Goal: Task Accomplishment & Management: Use online tool/utility

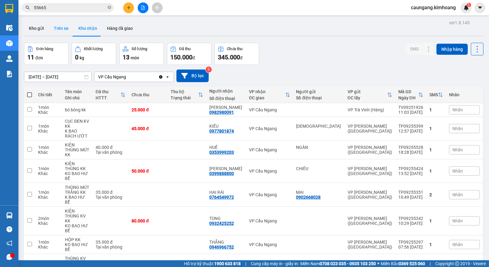
click at [62, 29] on button "Trên xe" at bounding box center [61, 28] width 25 height 15
type input "[DATE] – [DATE]"
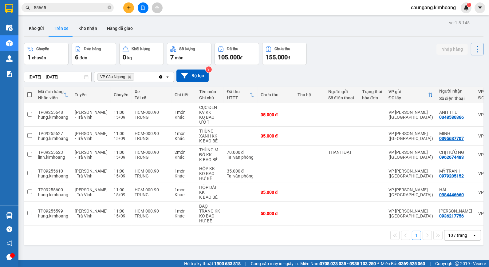
click at [86, 6] on input "55665" at bounding box center [70, 7] width 73 height 7
click at [83, 8] on input "text" at bounding box center [70, 7] width 73 height 7
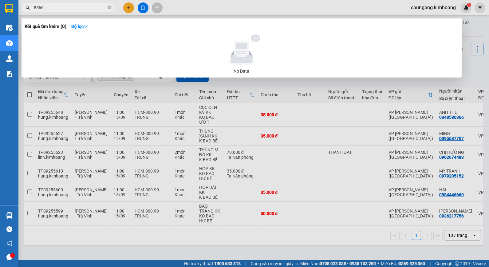
type input "55665"
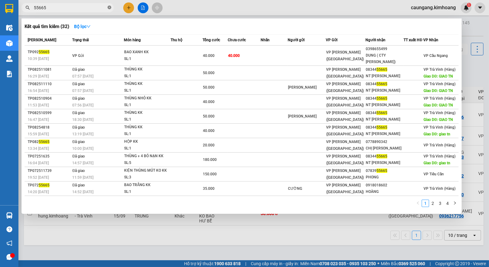
click at [109, 8] on icon "close-circle" at bounding box center [110, 8] width 4 height 4
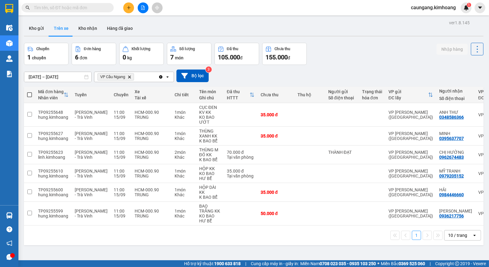
click at [191, 8] on div "Kết quả tìm kiếm ( 32 ) Bộ lọc Mã ĐH Trạng thái Món hàng Thu hộ Tổng cước Chưa …" at bounding box center [244, 7] width 489 height 15
click at [91, 5] on input "text" at bounding box center [70, 7] width 73 height 7
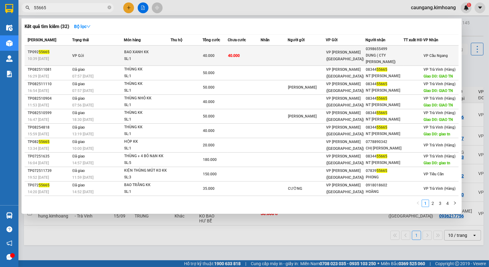
type input "55665"
click at [274, 53] on td at bounding box center [274, 56] width 27 height 20
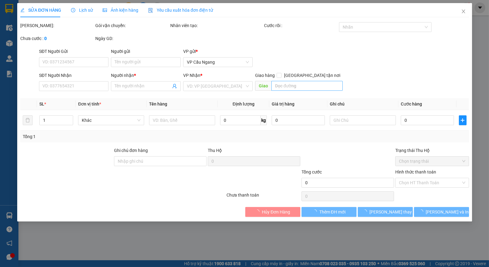
type input "0398655499"
type input "DUNG ( CTY [PERSON_NAME])"
type input "40.000"
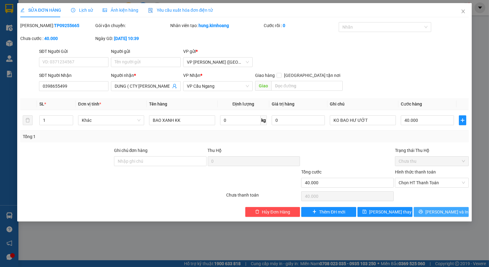
click at [442, 214] on span "Lưu và In" at bounding box center [447, 212] width 43 height 7
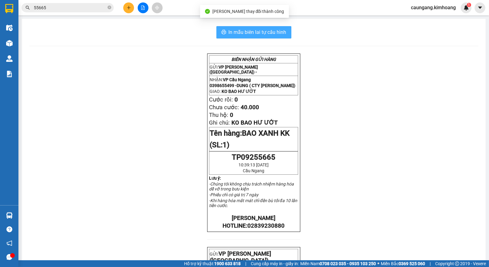
click at [247, 32] on span "In mẫu biên lai tự cấu hình" at bounding box center [258, 32] width 58 height 8
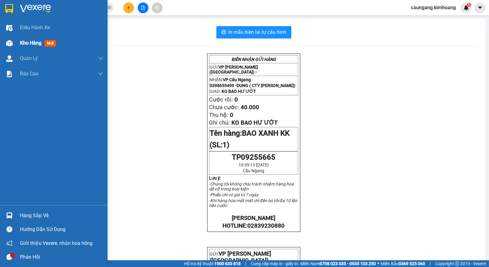
click at [32, 41] on span "Kho hàng" at bounding box center [31, 43] width 22 height 6
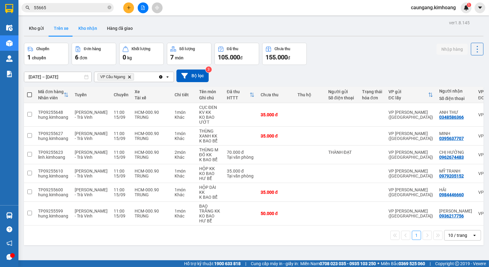
click at [92, 33] on button "Kho nhận" at bounding box center [87, 28] width 29 height 15
type input "[DATE] – [DATE]"
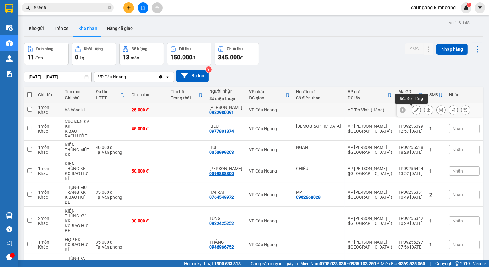
click at [415, 109] on icon at bounding box center [417, 110] width 4 height 4
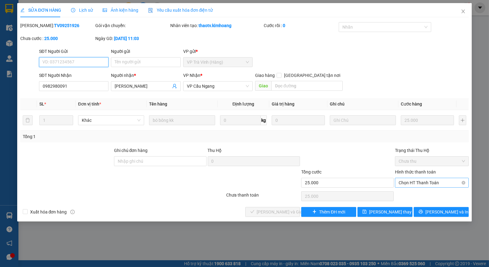
click at [419, 181] on span "Chọn HT Thanh Toán" at bounding box center [432, 182] width 66 height 9
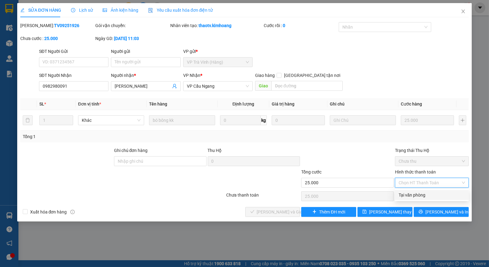
click at [419, 197] on div "Tại văn phòng" at bounding box center [432, 195] width 66 height 7
type input "0"
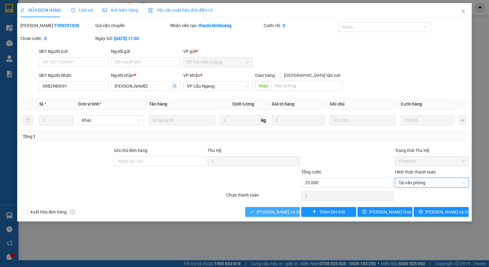
click at [285, 211] on span "Lưu và Giao hàng" at bounding box center [286, 212] width 59 height 7
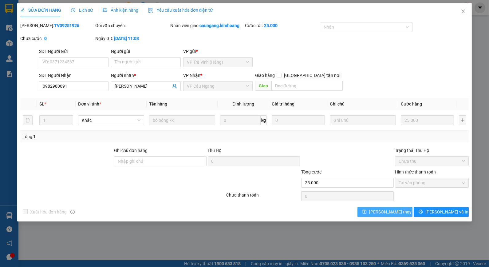
click at [408, 212] on button "Lưu thay đổi" at bounding box center [385, 212] width 55 height 10
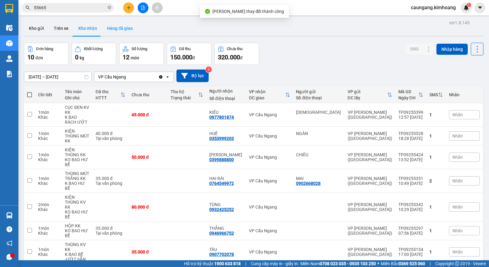
click at [123, 28] on button "Hàng đã giao" at bounding box center [120, 28] width 36 height 15
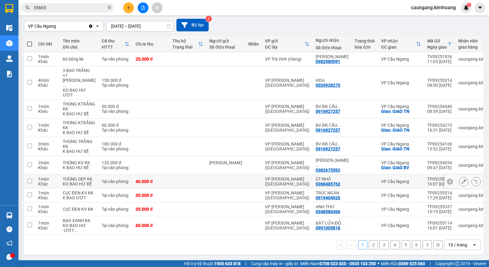
scroll to position [0, 0]
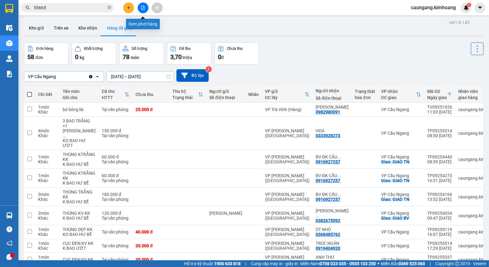
click at [127, 5] on button at bounding box center [128, 7] width 11 height 11
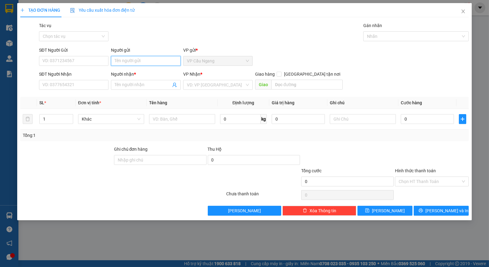
click at [145, 61] on input "Người gửi" at bounding box center [146, 61] width 70 height 10
type input "DIỄM"
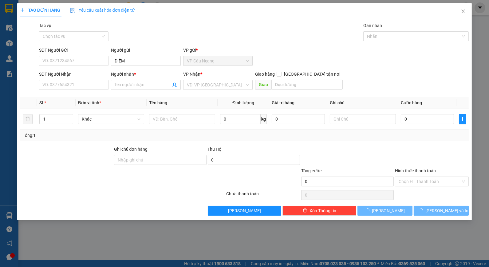
click at [151, 39] on div "Tác vụ Chọn tác vụ Gán nhãn Nhãn" at bounding box center [254, 33] width 433 height 22
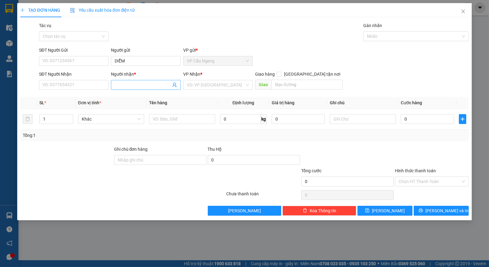
click at [133, 84] on input "Người nhận *" at bounding box center [143, 84] width 56 height 7
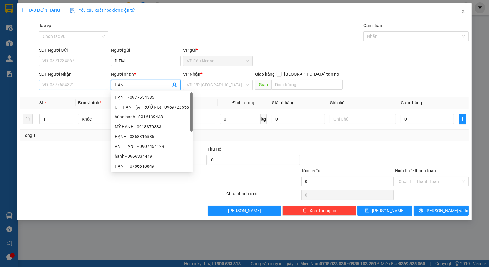
type input "HẠNH"
click at [56, 81] on input "SĐT Người Nhận" at bounding box center [74, 85] width 70 height 10
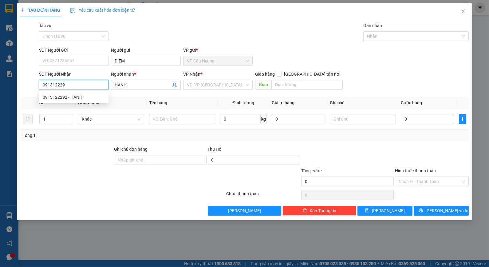
type input "0913122292"
click at [77, 101] on div "0913122292 - HẠNH" at bounding box center [74, 97] width 70 height 10
type input "35.000"
type input "0913122292"
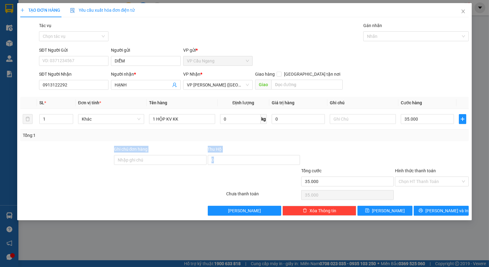
click at [378, 141] on div "Transit Pickup Surcharge Ids Transit Deliver Surcharge Ids Transit Deliver Surc…" at bounding box center [244, 118] width 449 height 193
click at [439, 181] on input "Hình thức thanh toán" at bounding box center [430, 181] width 62 height 9
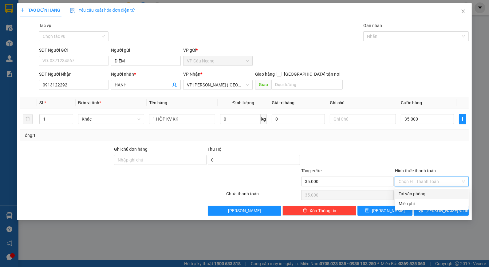
click at [434, 193] on div "Tại văn phòng" at bounding box center [432, 193] width 66 height 7
type input "0"
click at [435, 210] on button "Lưu và In" at bounding box center [441, 211] width 55 height 10
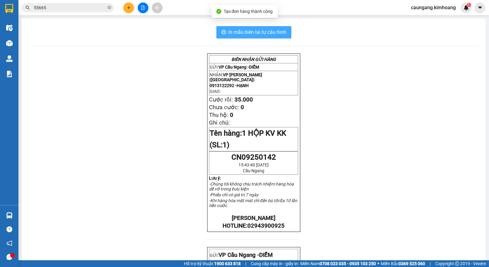
click at [270, 33] on span "In mẫu biên lai tự cấu hình" at bounding box center [258, 32] width 58 height 8
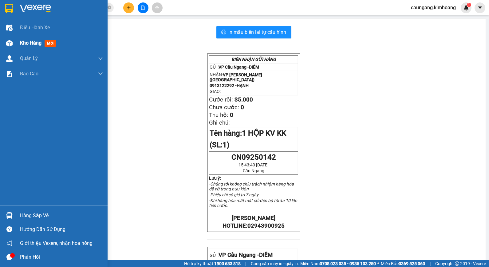
click at [18, 42] on div "Kho hàng mới" at bounding box center [54, 42] width 108 height 15
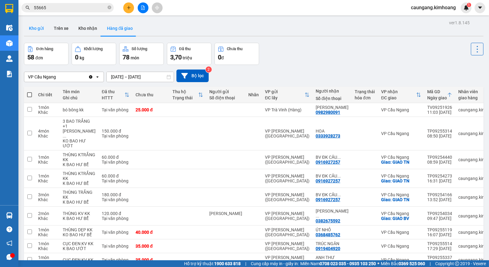
click at [36, 32] on button "Kho gửi" at bounding box center [36, 28] width 25 height 15
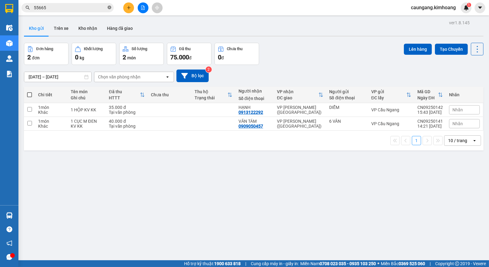
click at [109, 6] on icon "close-circle" at bounding box center [110, 8] width 4 height 4
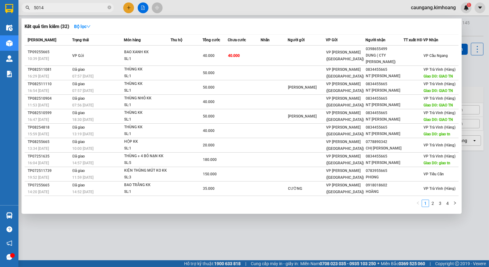
type input "50140"
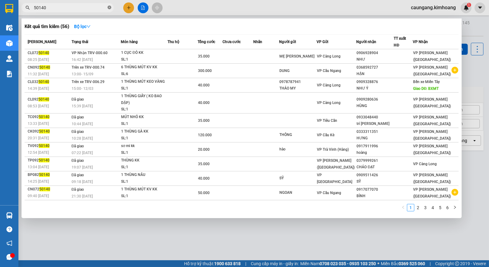
click at [110, 8] on icon "close-circle" at bounding box center [110, 8] width 4 height 4
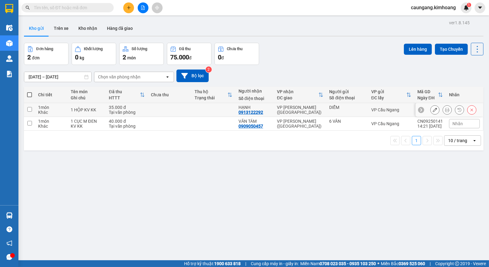
click at [306, 112] on div "VP [PERSON_NAME] ([GEOGRAPHIC_DATA])" at bounding box center [300, 110] width 46 height 10
checkbox input "true"
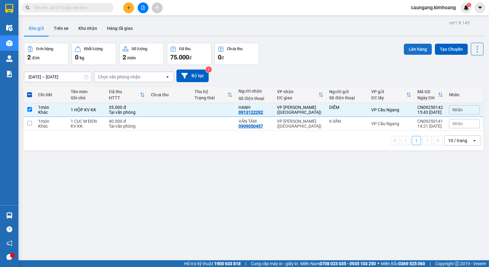
click at [404, 47] on button "Lên hàng" at bounding box center [418, 49] width 28 height 11
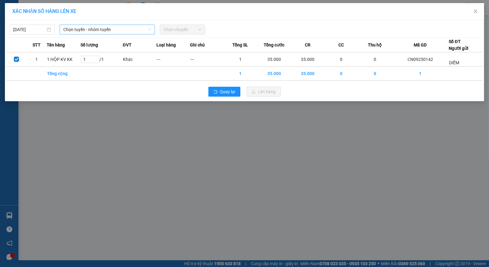
click at [97, 31] on span "Chọn tuyến - nhóm tuyến" at bounding box center [107, 29] width 88 height 9
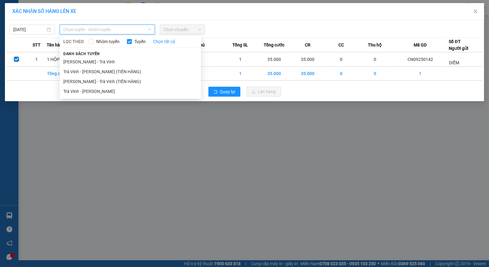
click at [96, 88] on li "Trà Vinh - Hồ Chí Minh" at bounding box center [130, 91] width 141 height 10
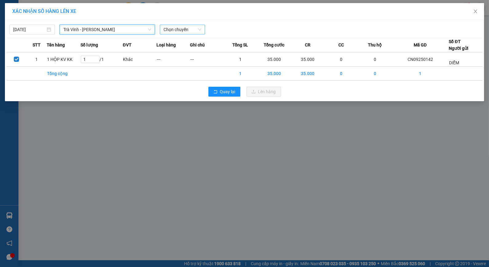
click at [177, 27] on span "Chọn chuyến" at bounding box center [183, 29] width 38 height 9
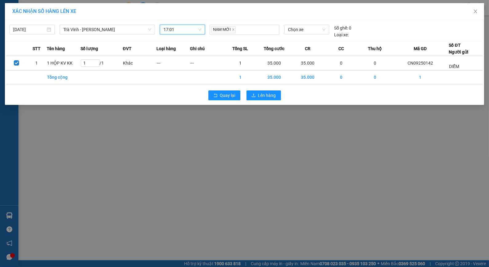
click at [220, 131] on div "XÁC NHẬN SỐ HÀNG LÊN XE 15/09/2025 Trà Vinh - Hồ Chí Minh LỌC THEO Nhóm tuyến T…" at bounding box center [244, 133] width 489 height 267
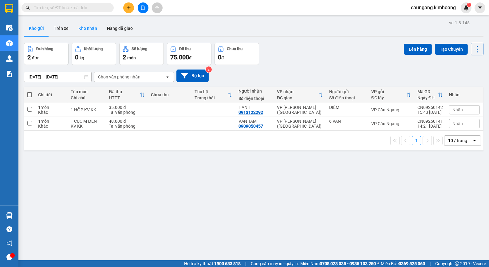
click at [91, 30] on button "Kho nhận" at bounding box center [87, 28] width 29 height 15
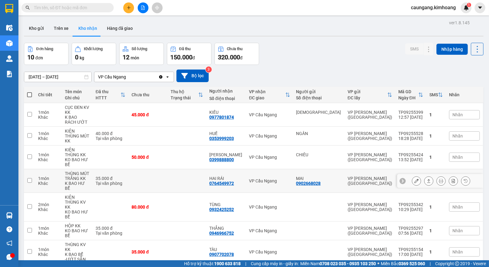
drag, startPoint x: 235, startPoint y: 137, endPoint x: 240, endPoint y: 137, distance: 5.8
click at [234, 181] on div "0764549972" at bounding box center [221, 183] width 25 height 5
click at [38, 29] on button "Kho gửi" at bounding box center [36, 28] width 25 height 15
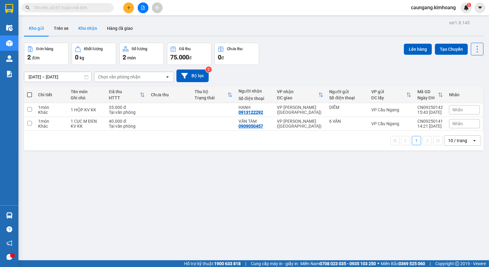
click at [83, 29] on button "Kho nhận" at bounding box center [87, 28] width 29 height 15
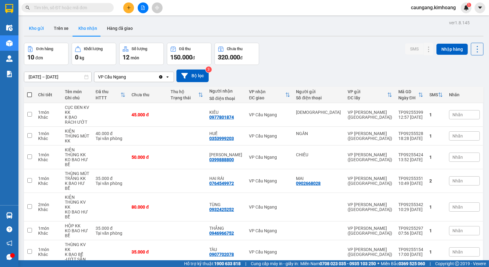
click at [38, 28] on button "Kho gửi" at bounding box center [36, 28] width 25 height 15
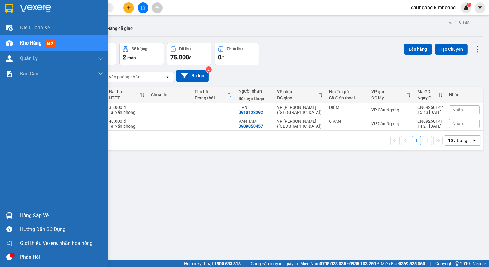
click at [21, 212] on div "Hàng sắp về" at bounding box center [61, 215] width 83 height 9
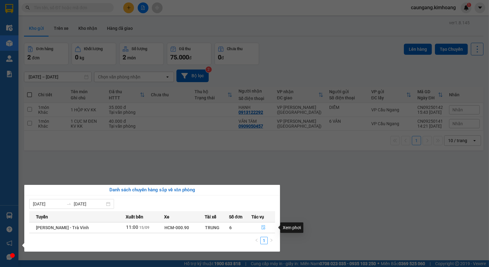
click at [263, 227] on icon "file-done" at bounding box center [263, 227] width 4 height 4
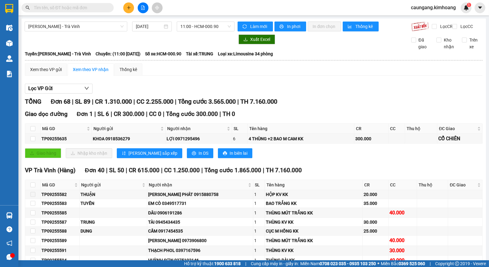
checkbox input "true"
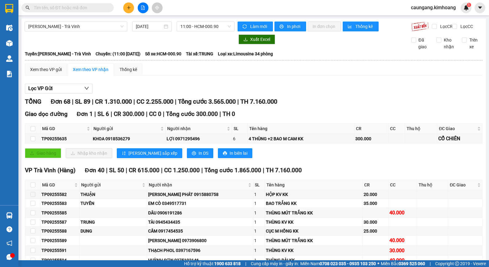
checkbox input "true"
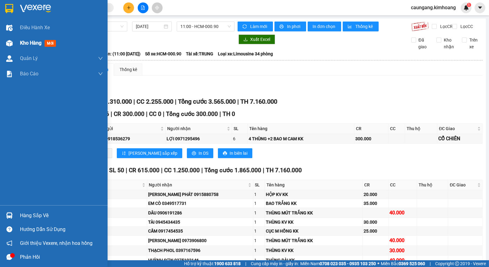
click at [34, 42] on span "Kho hàng" at bounding box center [31, 43] width 22 height 6
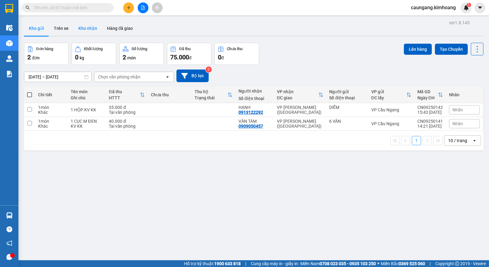
click at [80, 28] on button "Kho nhận" at bounding box center [87, 28] width 29 height 15
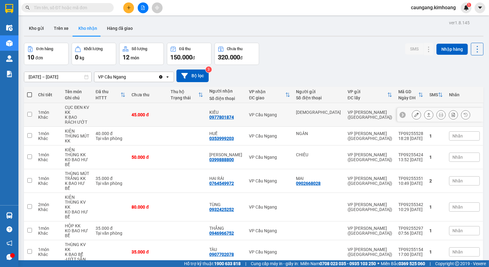
click at [206, 114] on td at bounding box center [187, 115] width 39 height 24
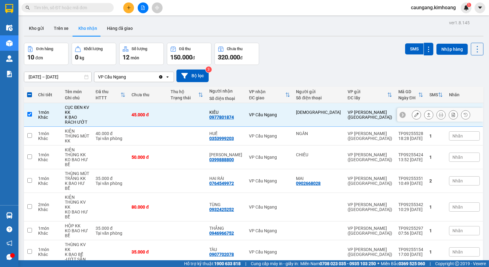
click at [289, 112] on div "VP Cầu Ngang" at bounding box center [269, 114] width 41 height 5
checkbox input "false"
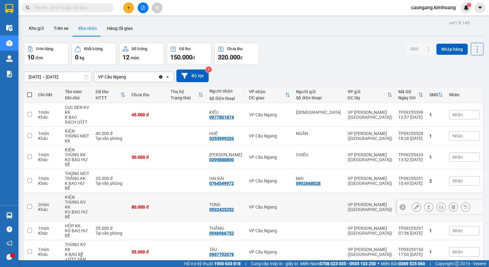
click at [206, 193] on td at bounding box center [187, 207] width 39 height 29
checkbox input "true"
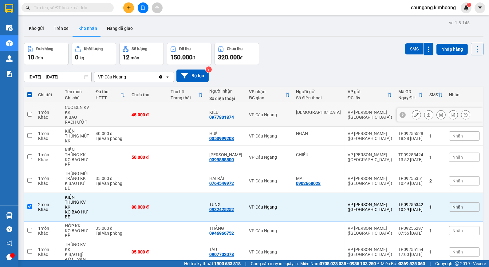
click at [206, 103] on td at bounding box center [187, 115] width 39 height 24
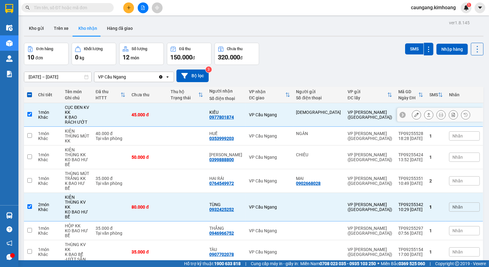
click at [272, 112] on div "VP Cầu Ngang" at bounding box center [269, 114] width 41 height 5
checkbox input "false"
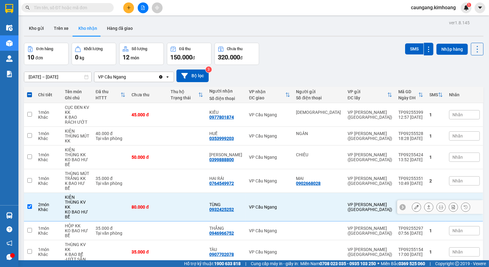
click at [269, 193] on td "VP Cầu Ngang" at bounding box center [269, 207] width 47 height 29
checkbox input "false"
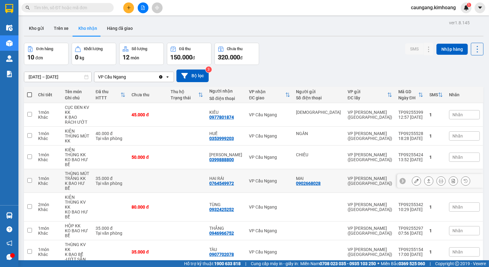
click at [264, 178] on div "VP Cầu Ngang" at bounding box center [269, 180] width 41 height 5
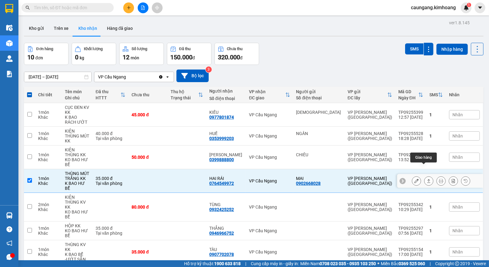
click at [427, 179] on icon at bounding box center [429, 181] width 4 height 4
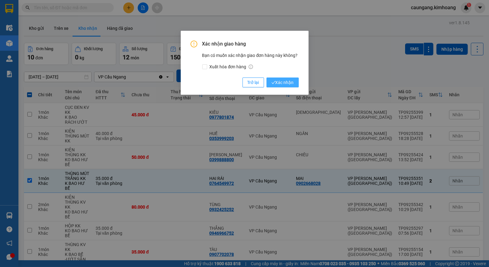
click at [288, 81] on span "Xác nhận" at bounding box center [283, 82] width 22 height 7
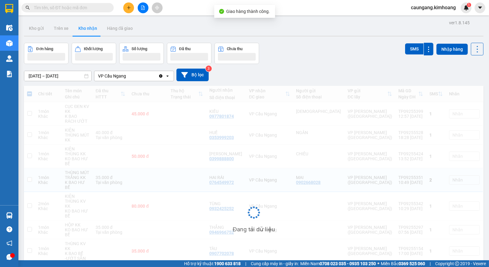
checkbox input "false"
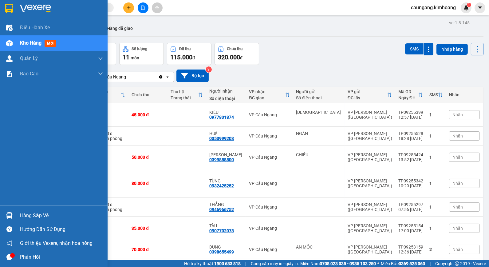
click at [8, 217] on img at bounding box center [9, 215] width 6 height 6
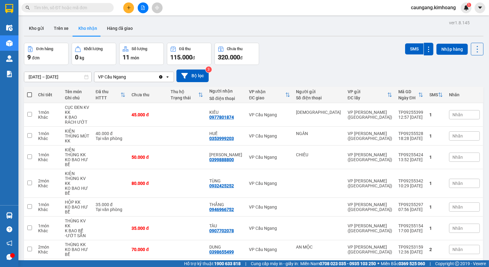
click at [308, 239] on section "Kết quả tìm kiếm ( 56 ) Bộ lọc Mã ĐH Trạng thái Món hàng Thu hộ Tổng cước Chưa …" at bounding box center [244, 133] width 489 height 267
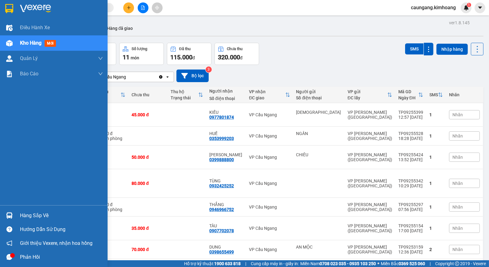
click at [14, 210] on div at bounding box center [9, 215] width 11 height 11
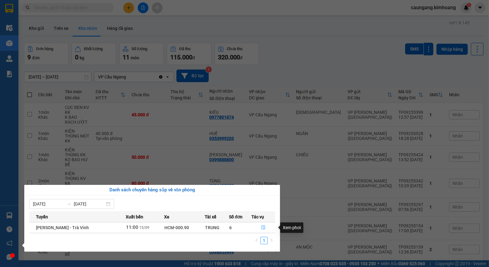
click at [260, 225] on button "button" at bounding box center [263, 228] width 23 height 10
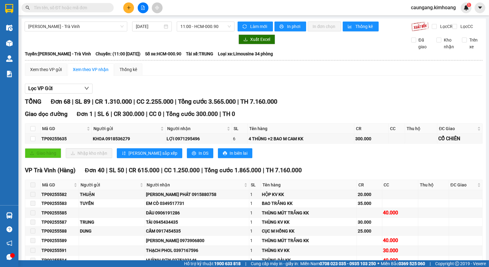
checkbox input "true"
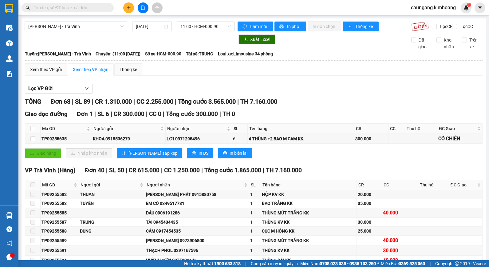
checkbox input "true"
